Goal: Task Accomplishment & Management: Use online tool/utility

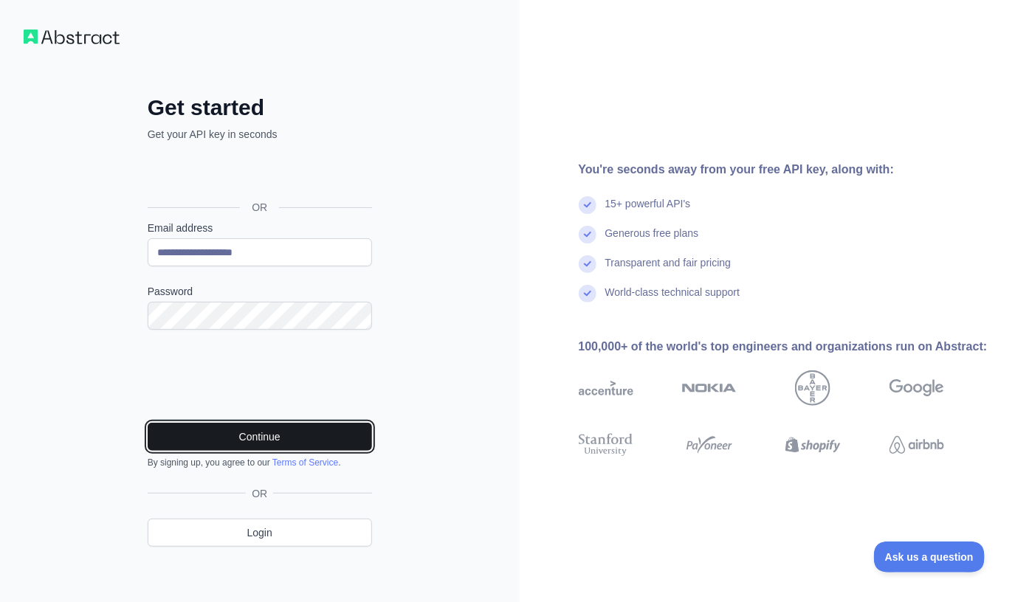
click at [246, 438] on button "Continue" at bounding box center [260, 437] width 224 height 28
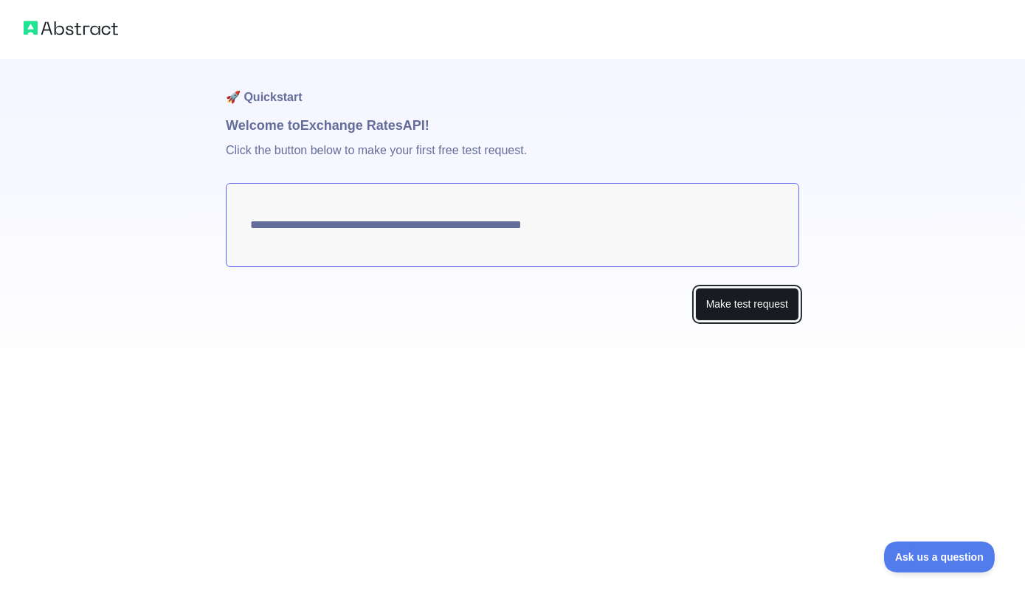
click at [750, 312] on button "Make test request" at bounding box center [747, 304] width 104 height 33
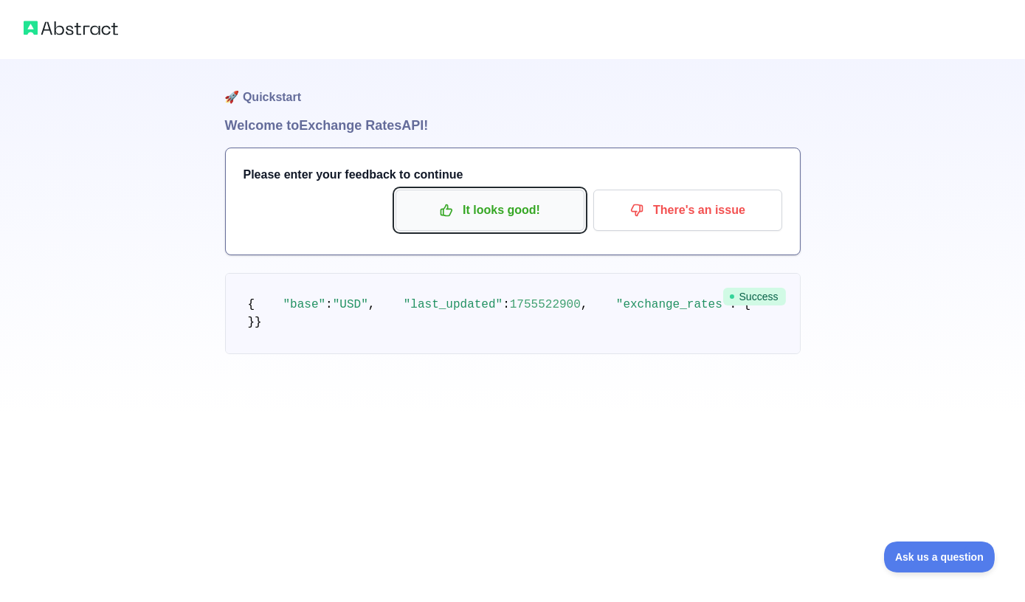
click at [480, 207] on p "It looks good!" at bounding box center [490, 210] width 167 height 25
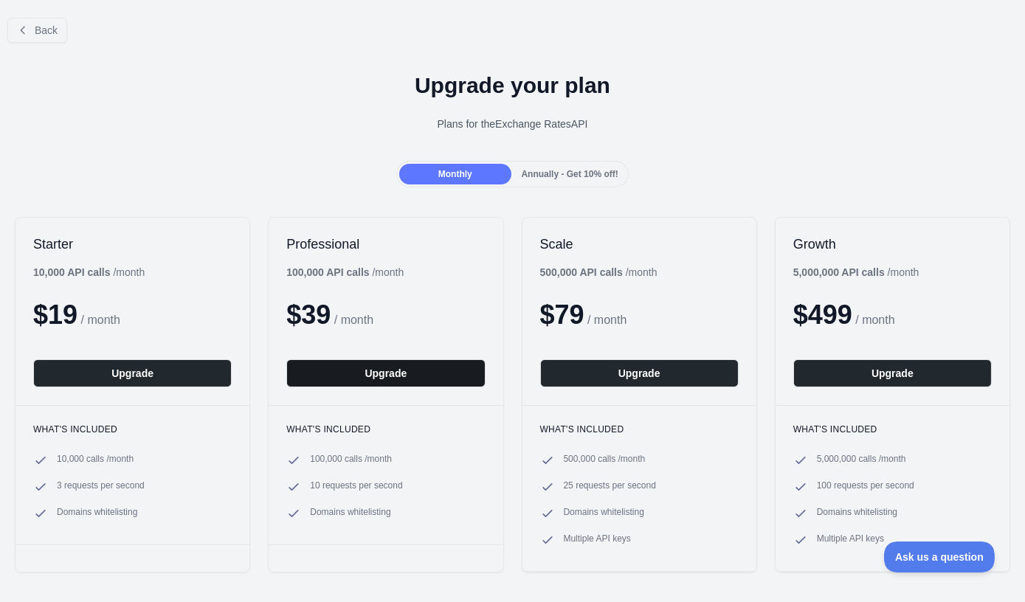
click at [354, 374] on button "Upgrade" at bounding box center [385, 373] width 199 height 28
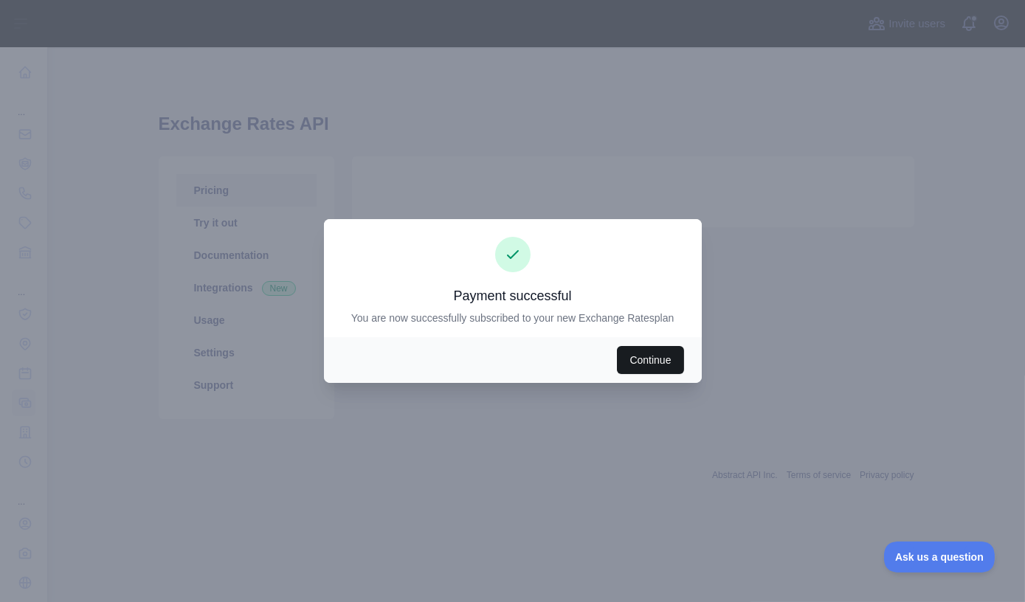
click at [655, 365] on button "Continue" at bounding box center [650, 360] width 66 height 28
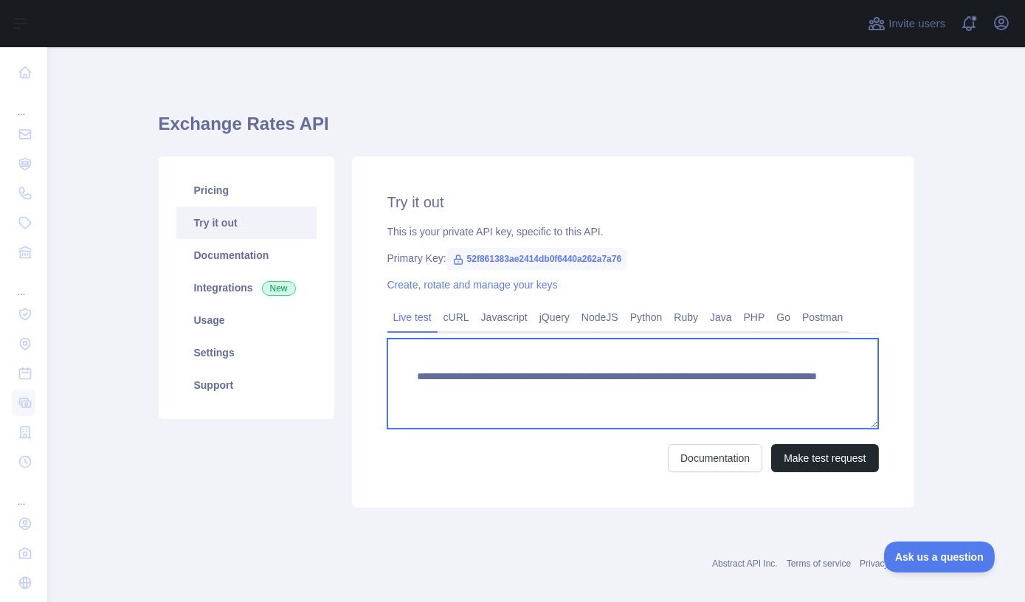
drag, startPoint x: 748, startPoint y: 391, endPoint x: 411, endPoint y: 378, distance: 337.5
click at [411, 378] on textarea "**********" at bounding box center [633, 384] width 492 height 90
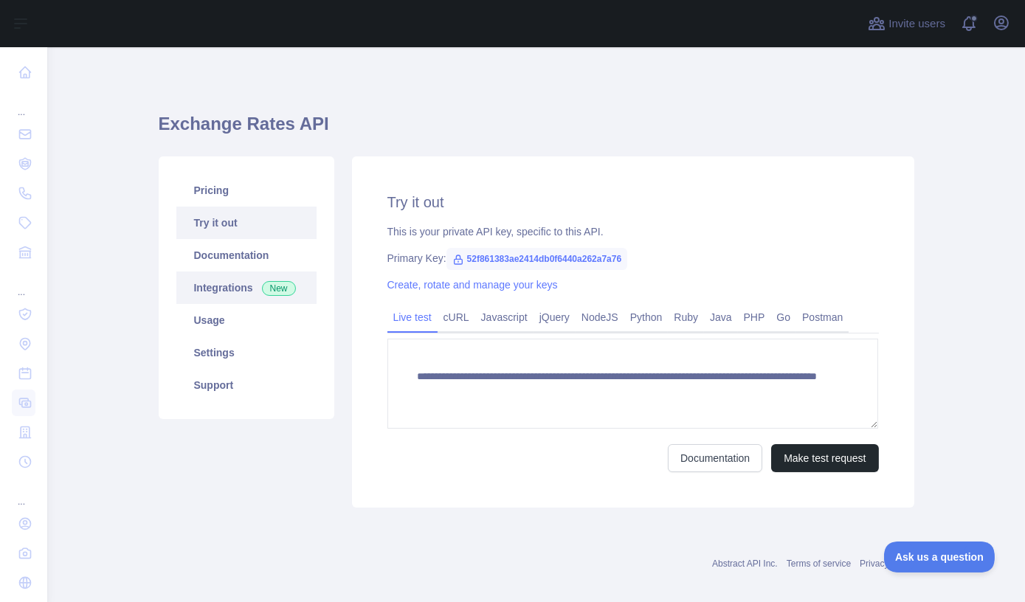
click at [221, 284] on link "Integrations New" at bounding box center [246, 288] width 140 height 32
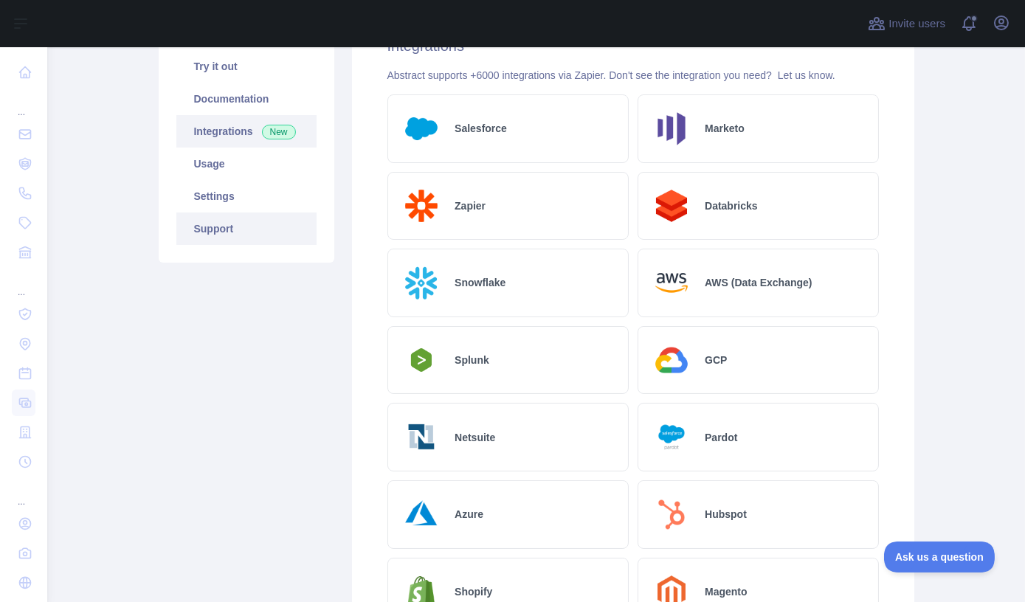
scroll to position [134, 0]
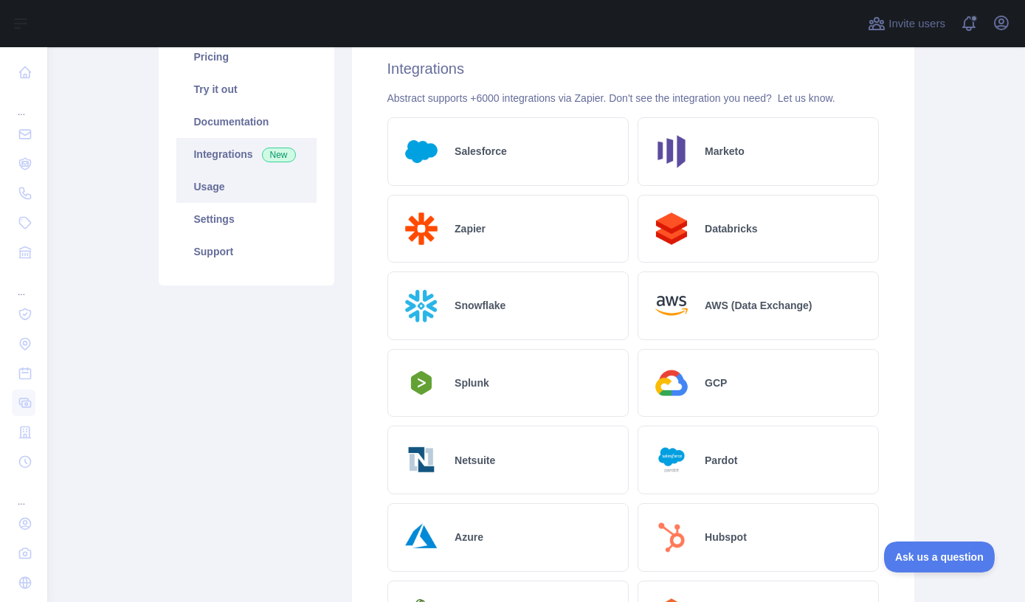
click at [209, 192] on link "Usage" at bounding box center [246, 186] width 140 height 32
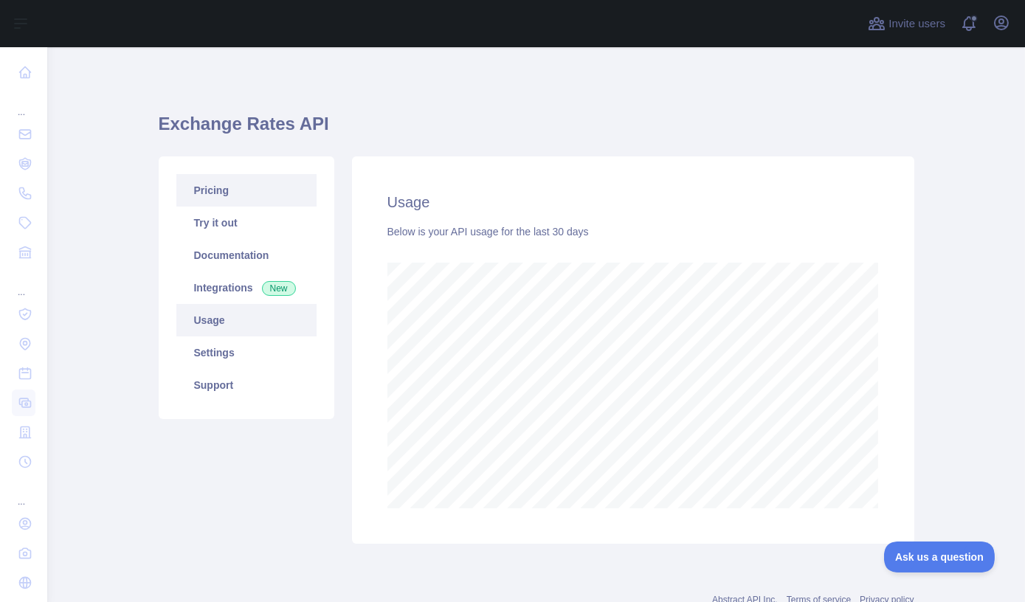
scroll to position [554, 967]
click at [207, 227] on link "Try it out" at bounding box center [246, 223] width 140 height 32
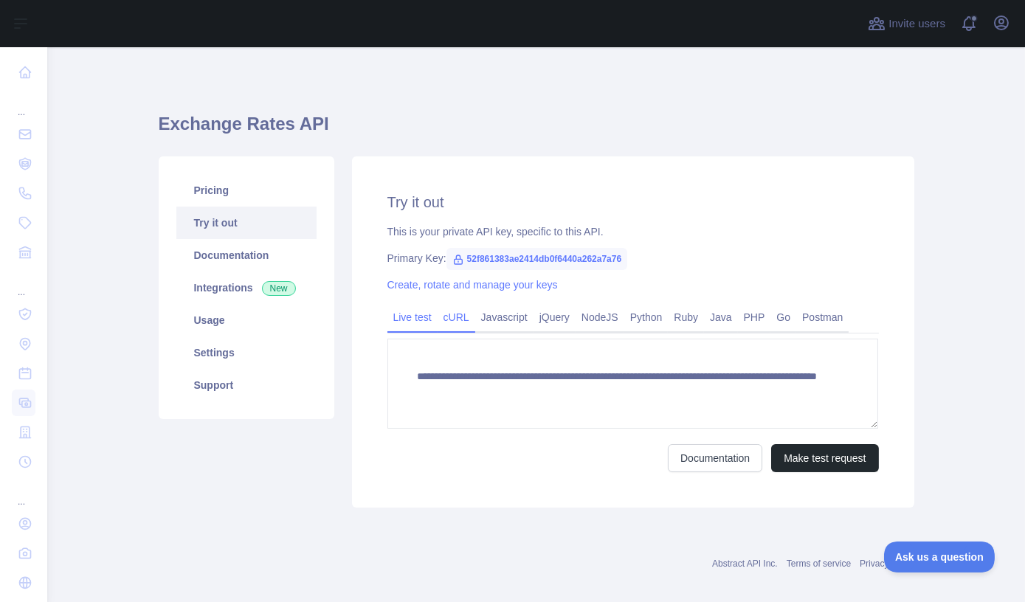
click at [450, 321] on link "cURL" at bounding box center [457, 318] width 38 height 24
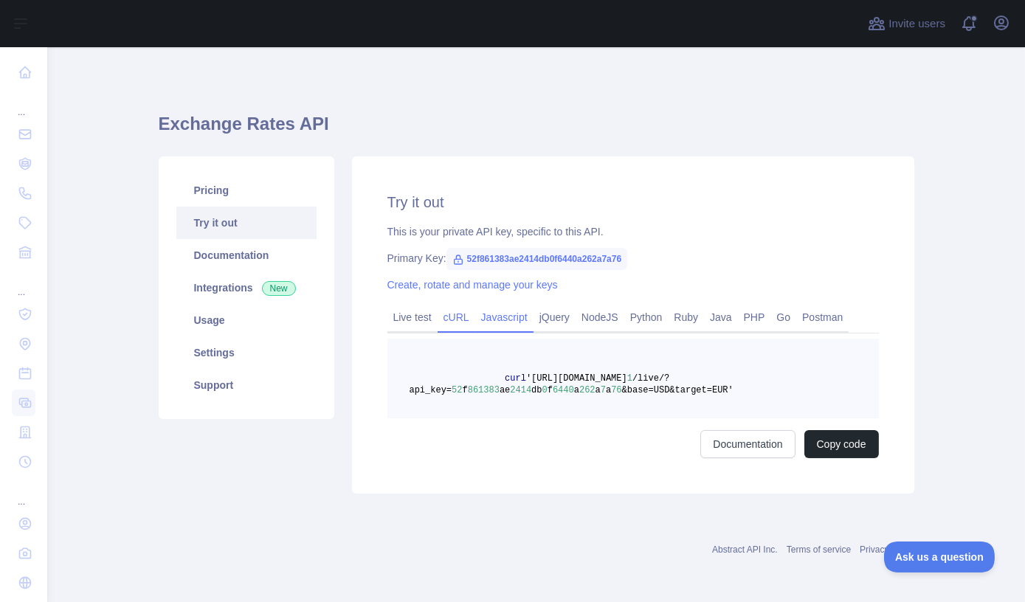
click at [494, 317] on link "Javascript" at bounding box center [504, 318] width 58 height 24
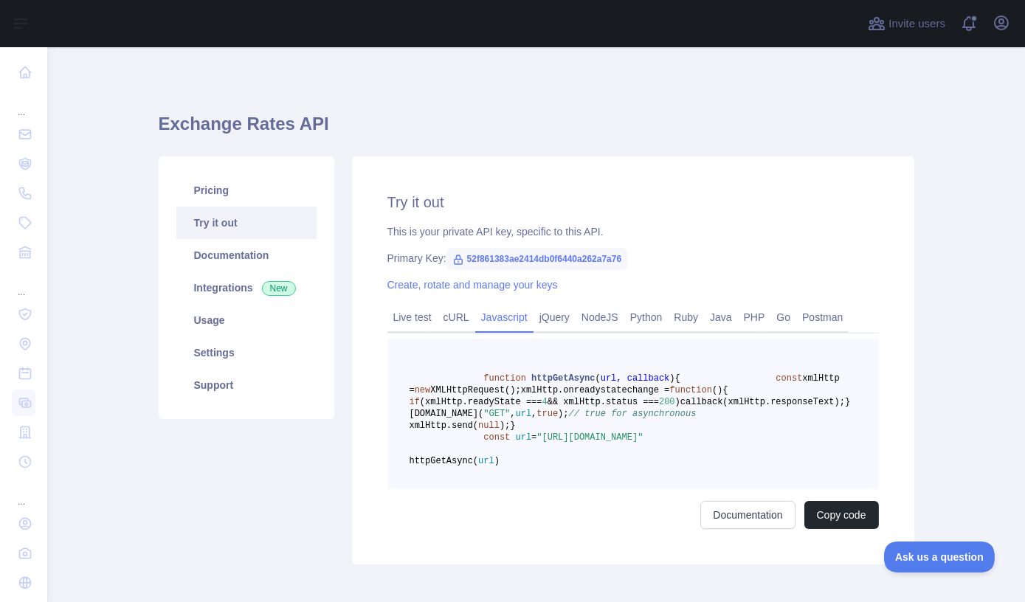
scroll to position [66, 0]
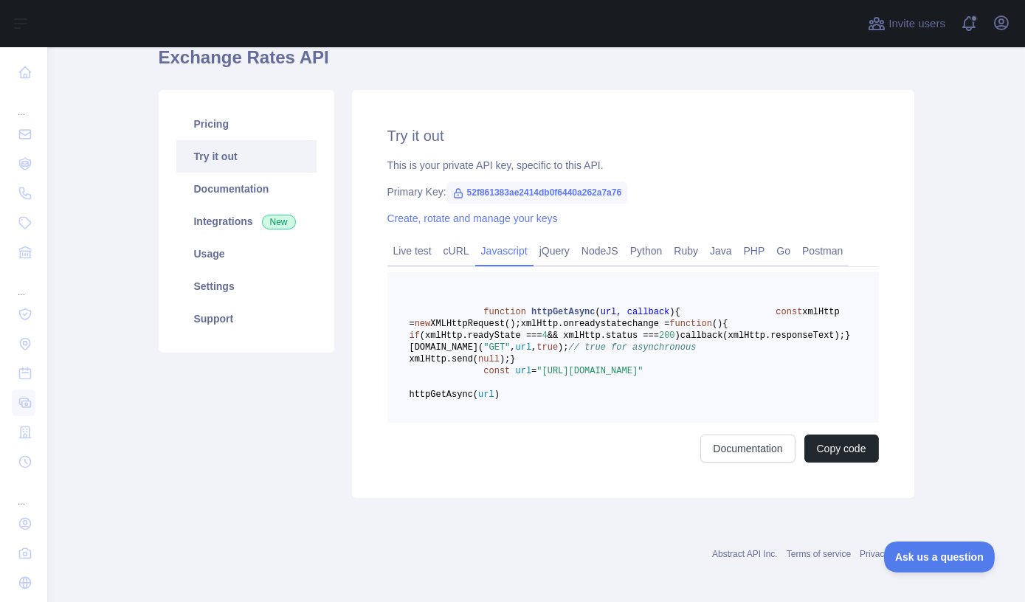
click at [172, 488] on div "Pricing Try it out Documentation Integrations New Usage Settings Support" at bounding box center [246, 294] width 193 height 408
click at [509, 192] on span "52f861383ae2414db0f6440a262a7a76" at bounding box center [538, 193] width 182 height 22
copy span "52f861383ae2414db0f6440a262a7a76"
